Goal: Find specific page/section: Find specific page/section

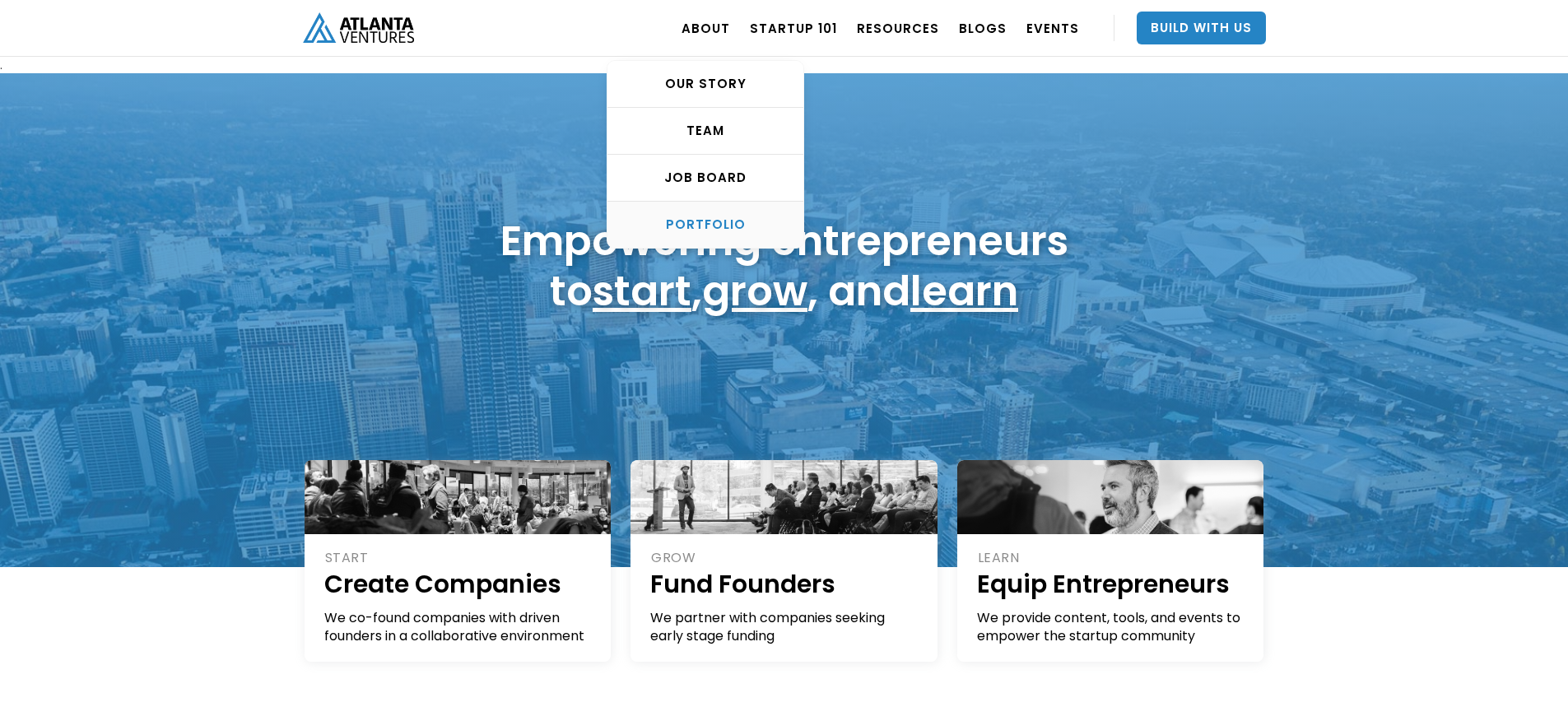
click at [716, 217] on div "PORTFOLIO" at bounding box center [705, 225] width 196 height 17
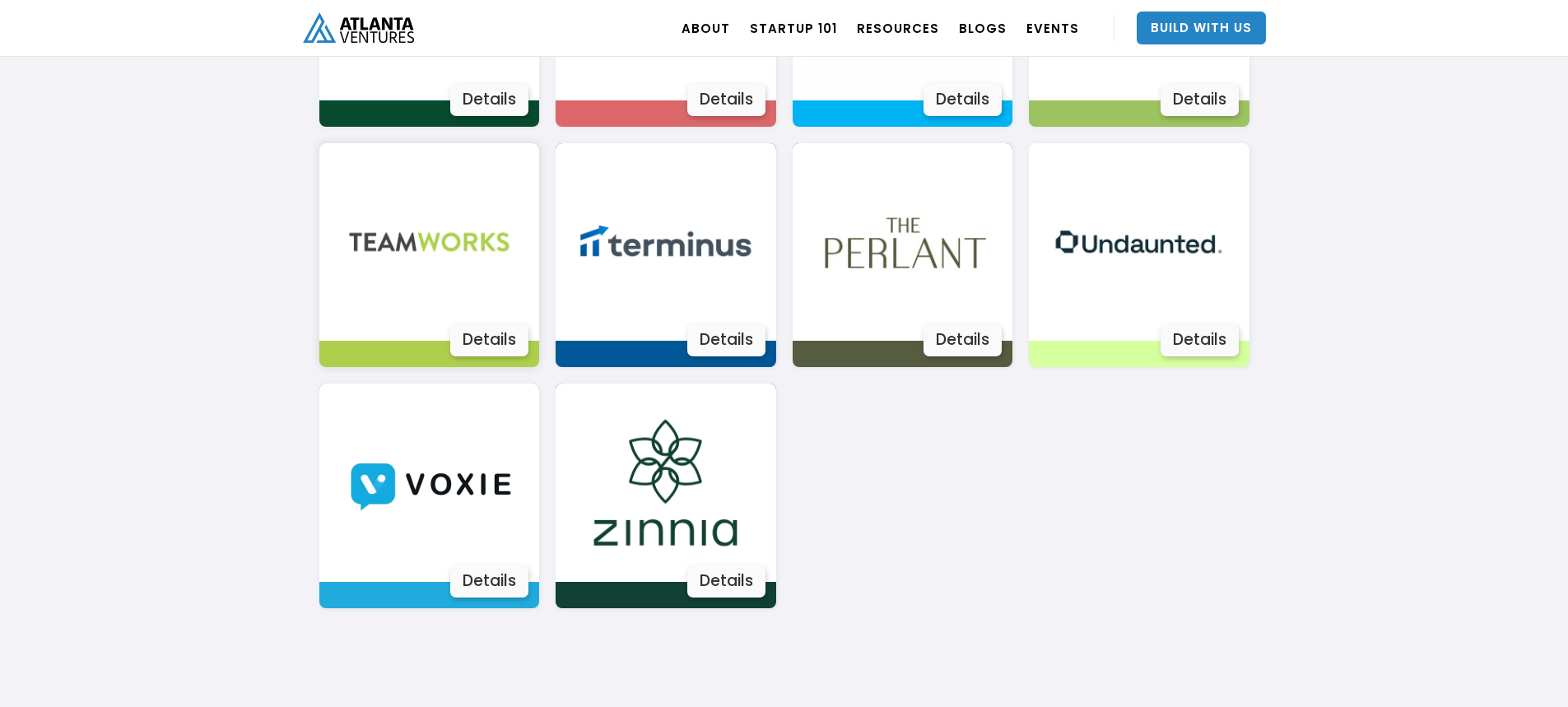
scroll to position [3063, 0]
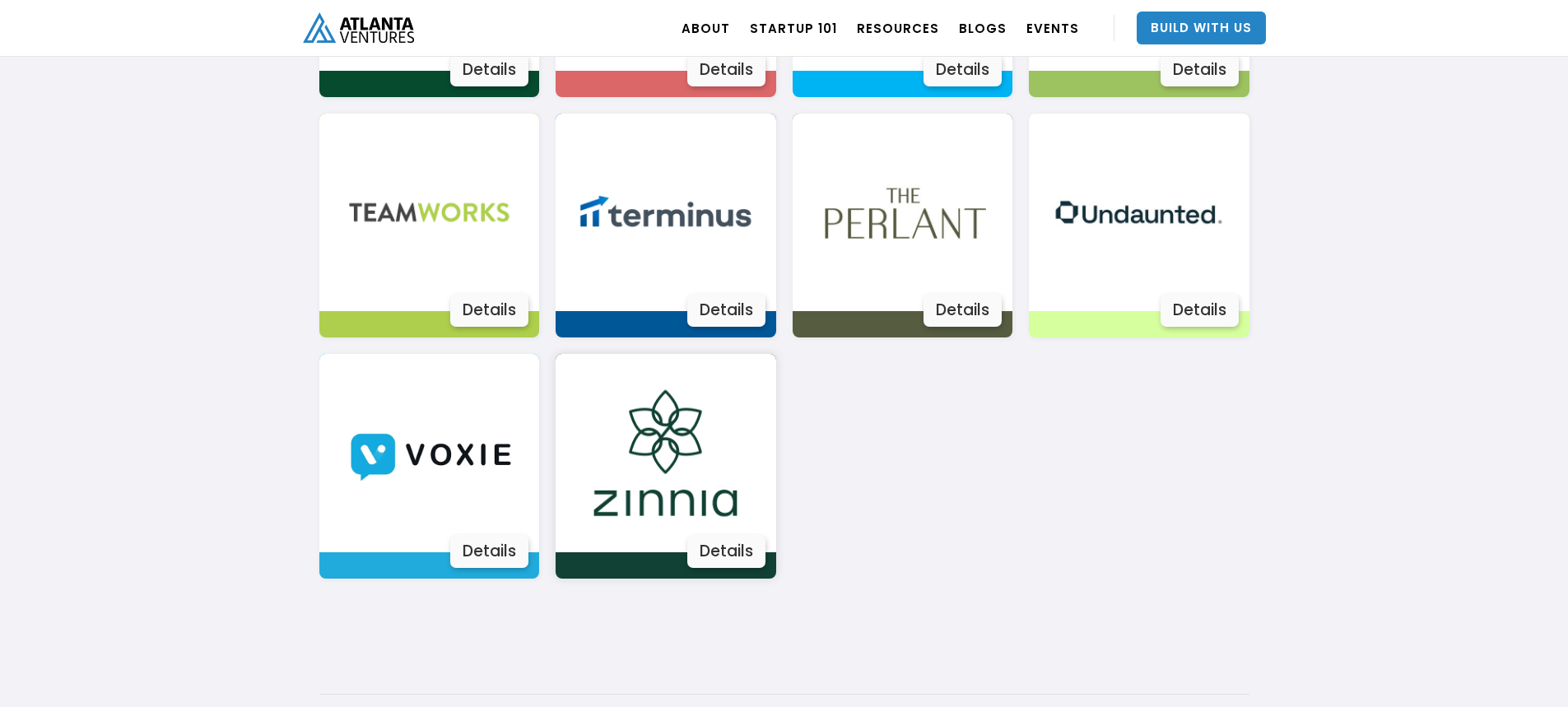
click at [713, 553] on div "Details" at bounding box center [726, 551] width 78 height 33
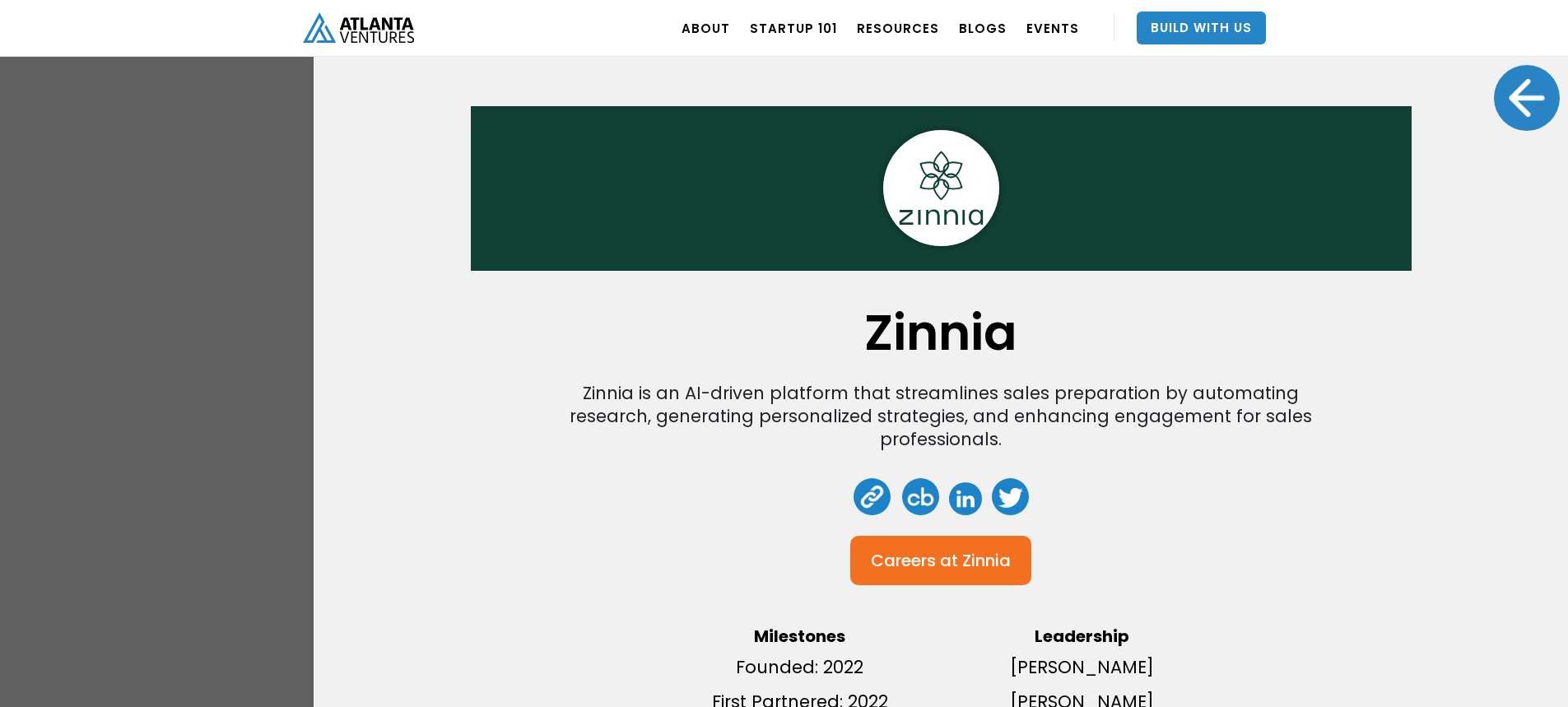
click at [1509, 91] on div at bounding box center [1528, 98] width 66 height 66
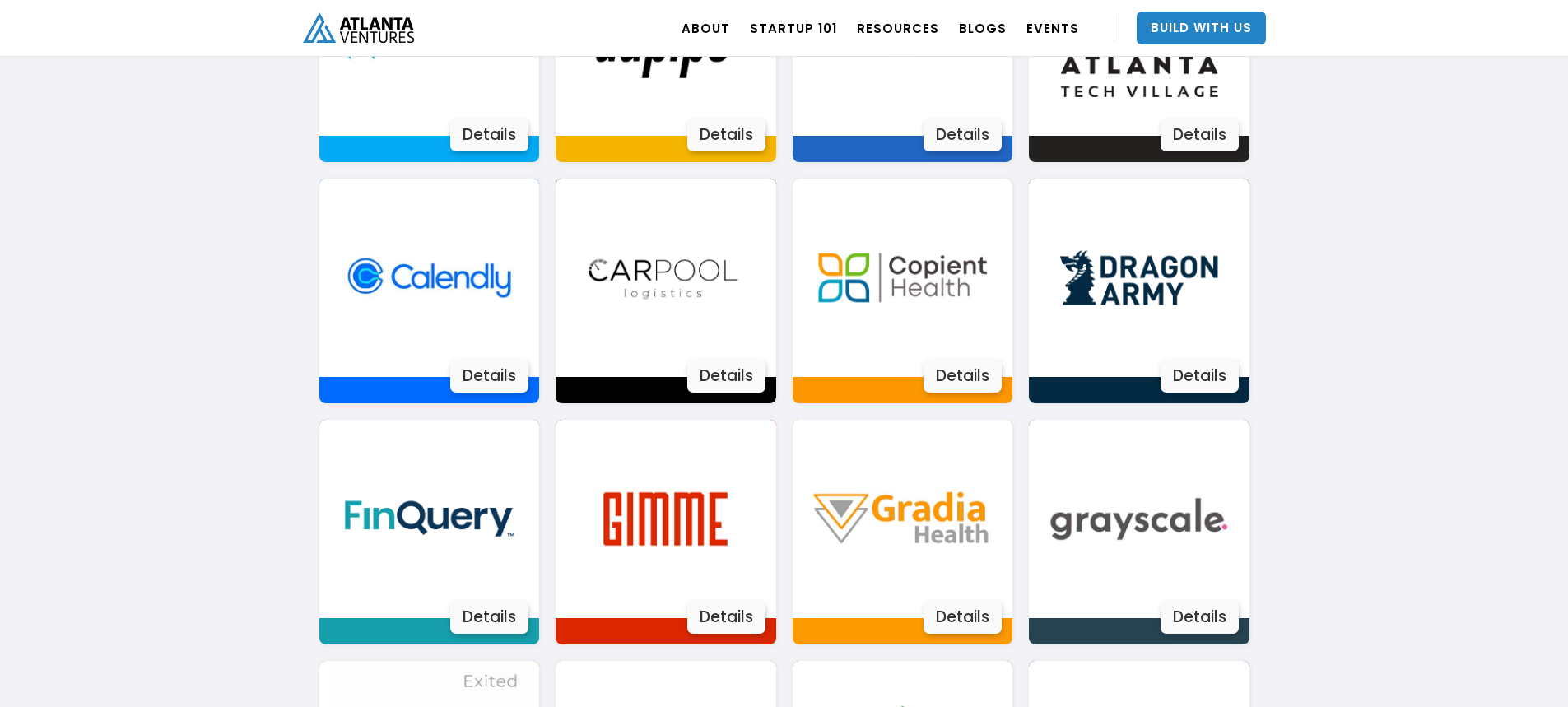
scroll to position [1417, 0]
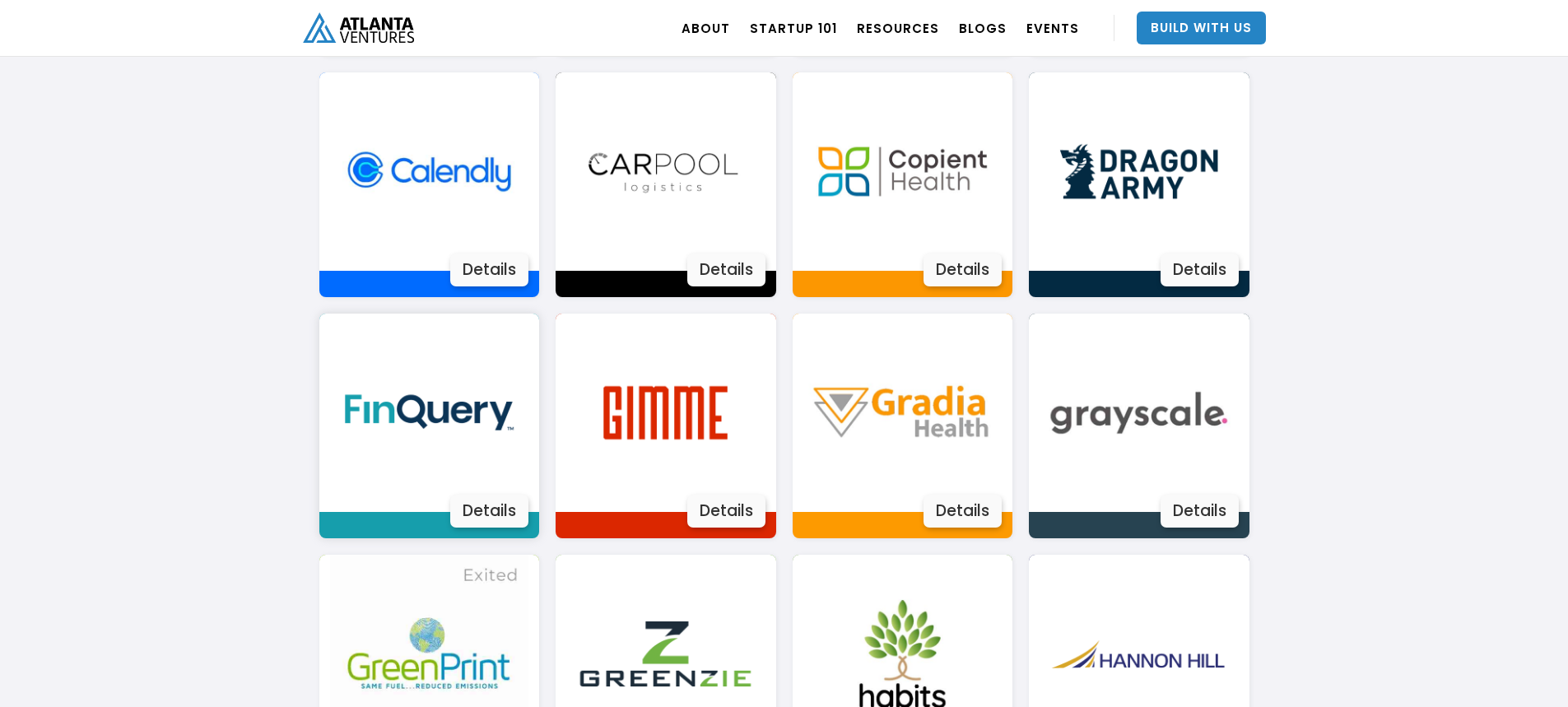
click at [495, 507] on div "Details" at bounding box center [489, 511] width 78 height 33
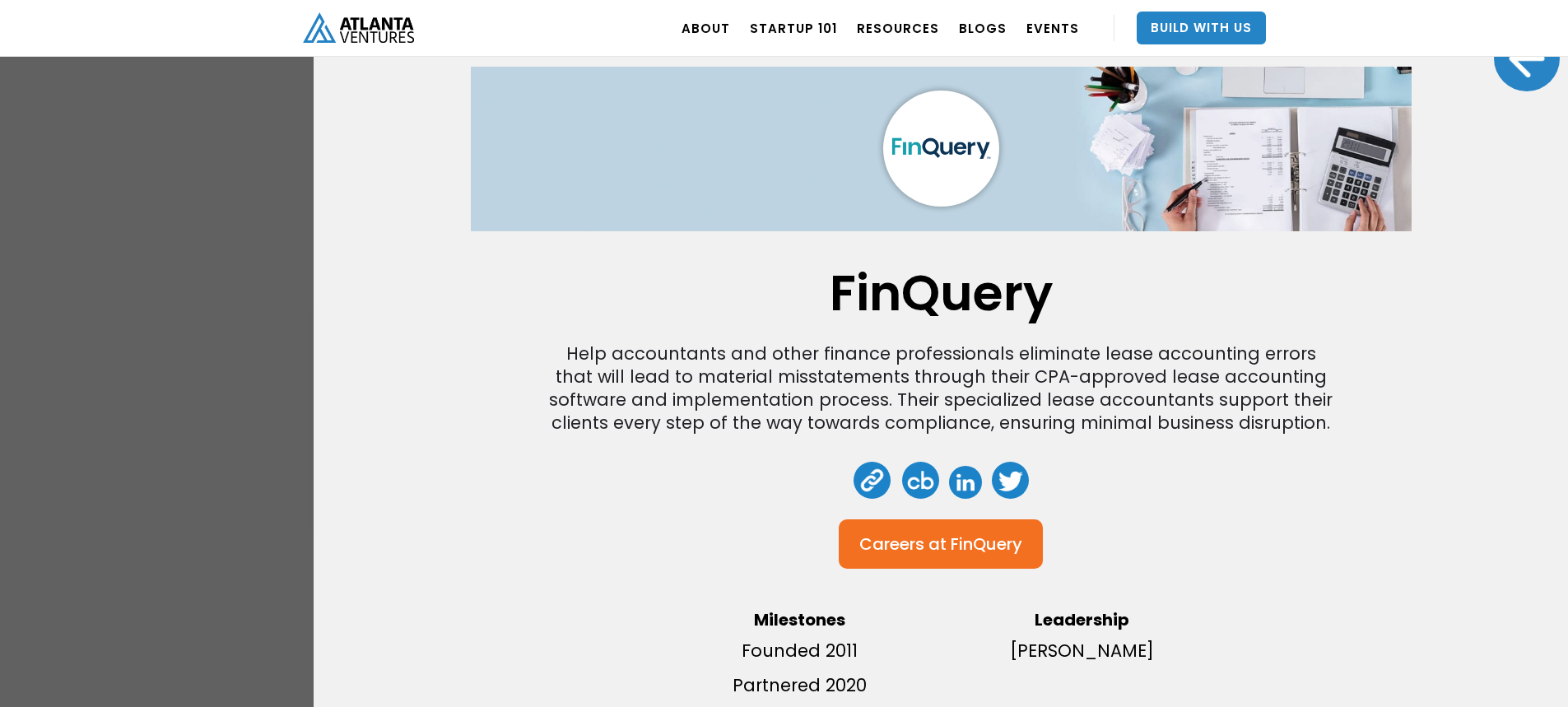
scroll to position [1581, 0]
click at [962, 466] on link at bounding box center [966, 482] width 33 height 33
